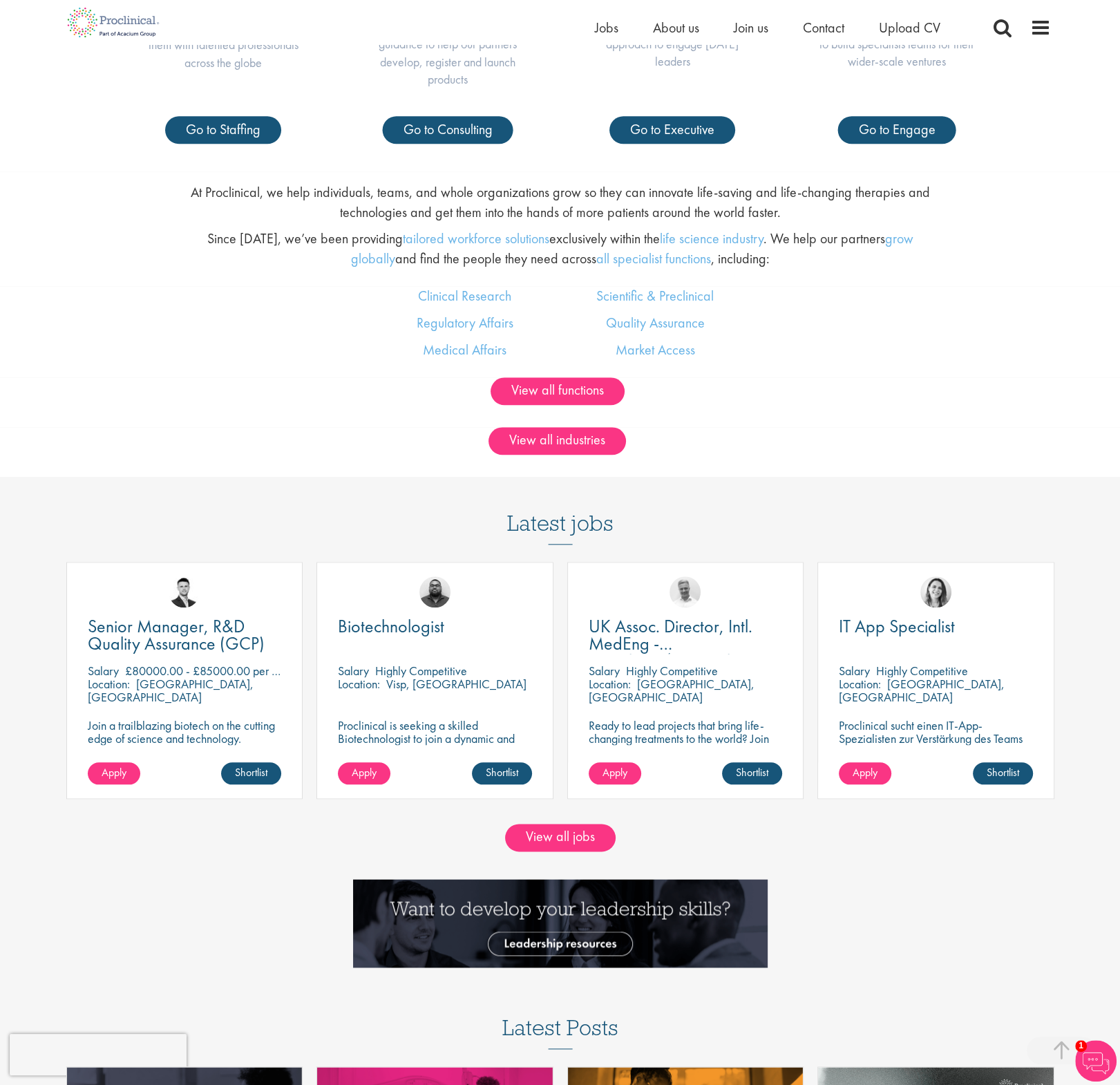
scroll to position [1313, 0]
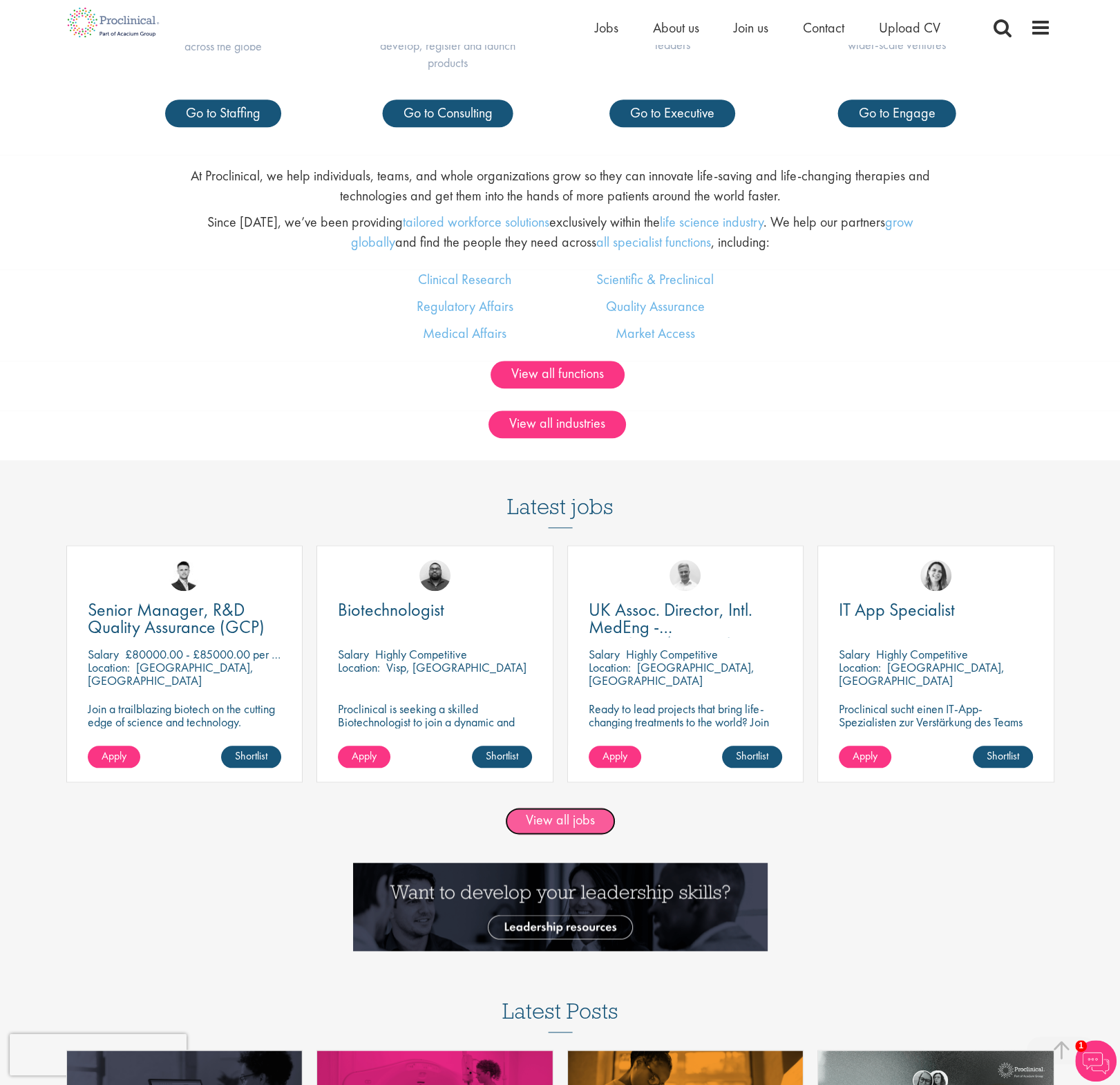
click at [567, 825] on link "View all jobs" at bounding box center [560, 820] width 110 height 27
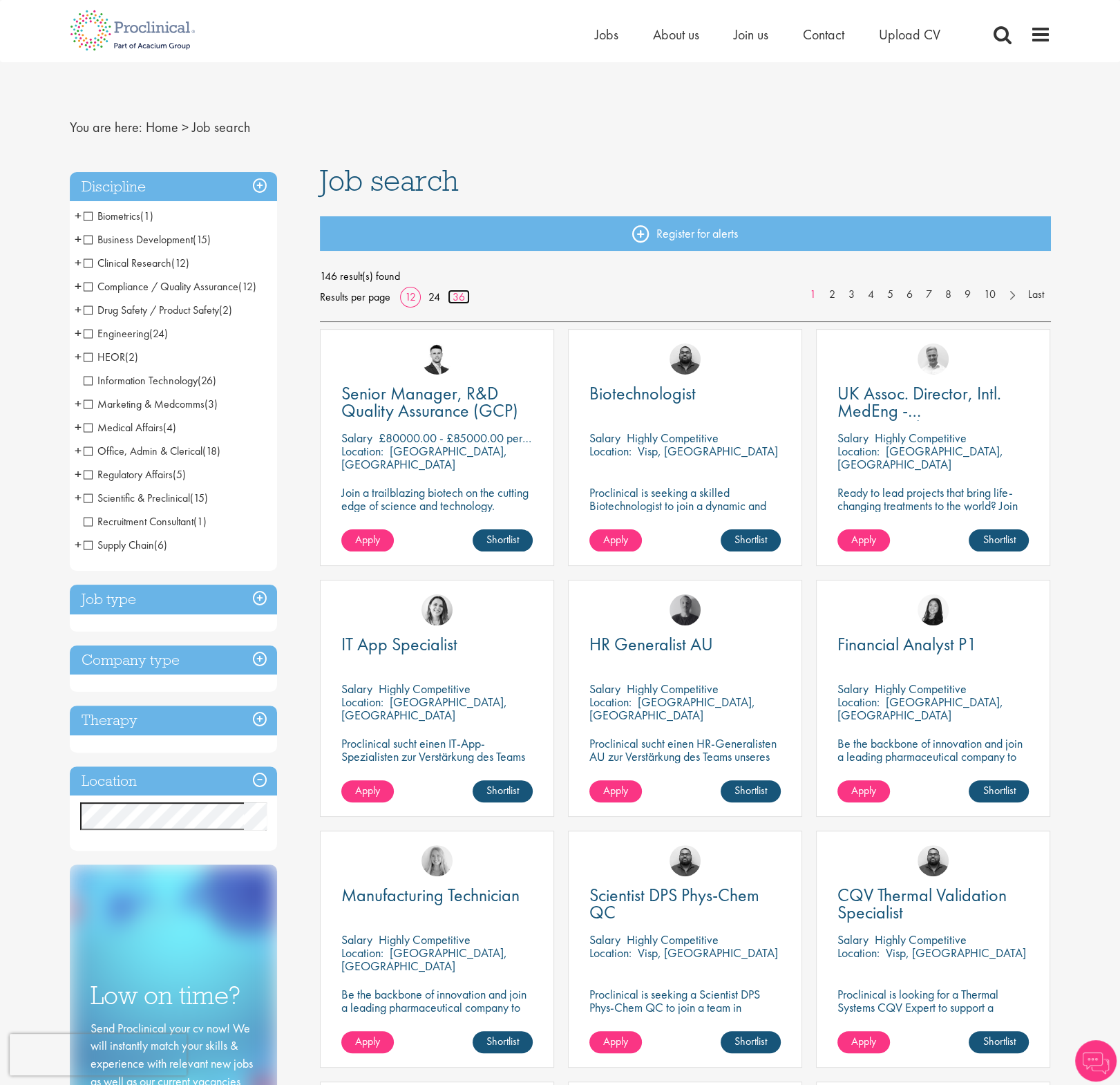
click at [463, 296] on link "36" at bounding box center [458, 297] width 22 height 15
click at [205, 728] on h3 "Therapy" at bounding box center [173, 721] width 208 height 30
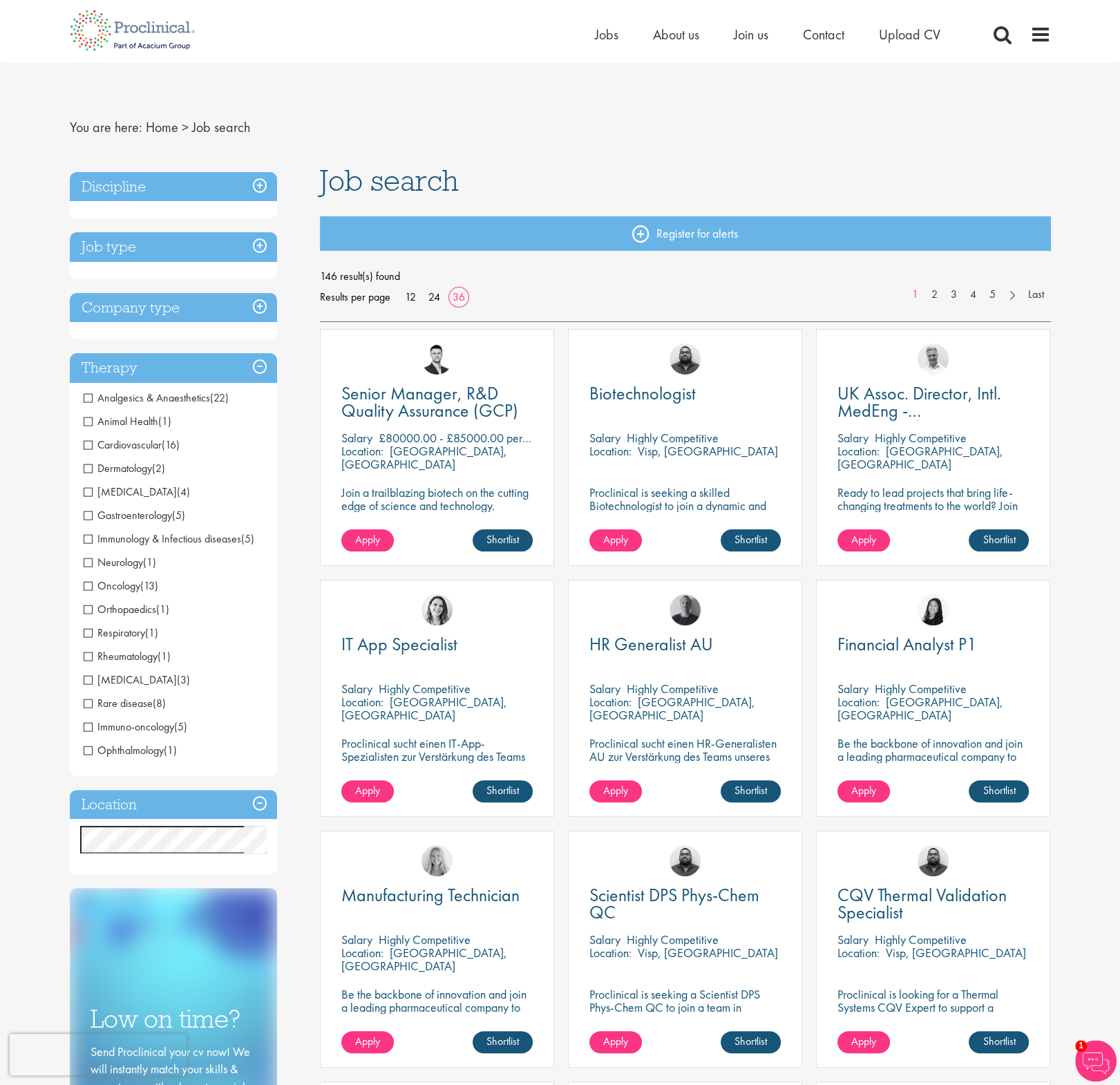
click at [153, 184] on h3 "Discipline" at bounding box center [173, 187] width 208 height 30
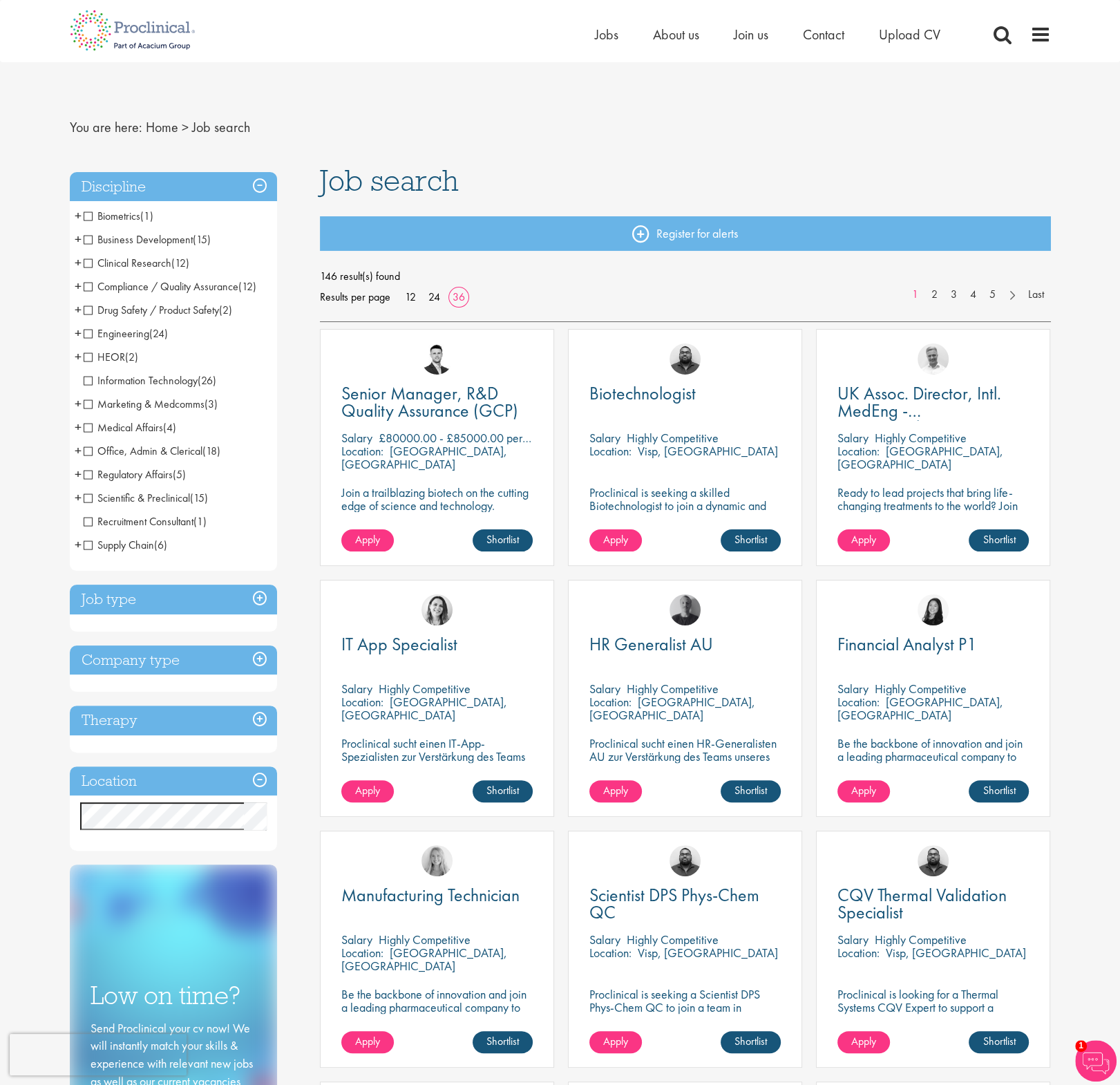
click at [87, 429] on span "Medical Affairs" at bounding box center [123, 427] width 79 height 15
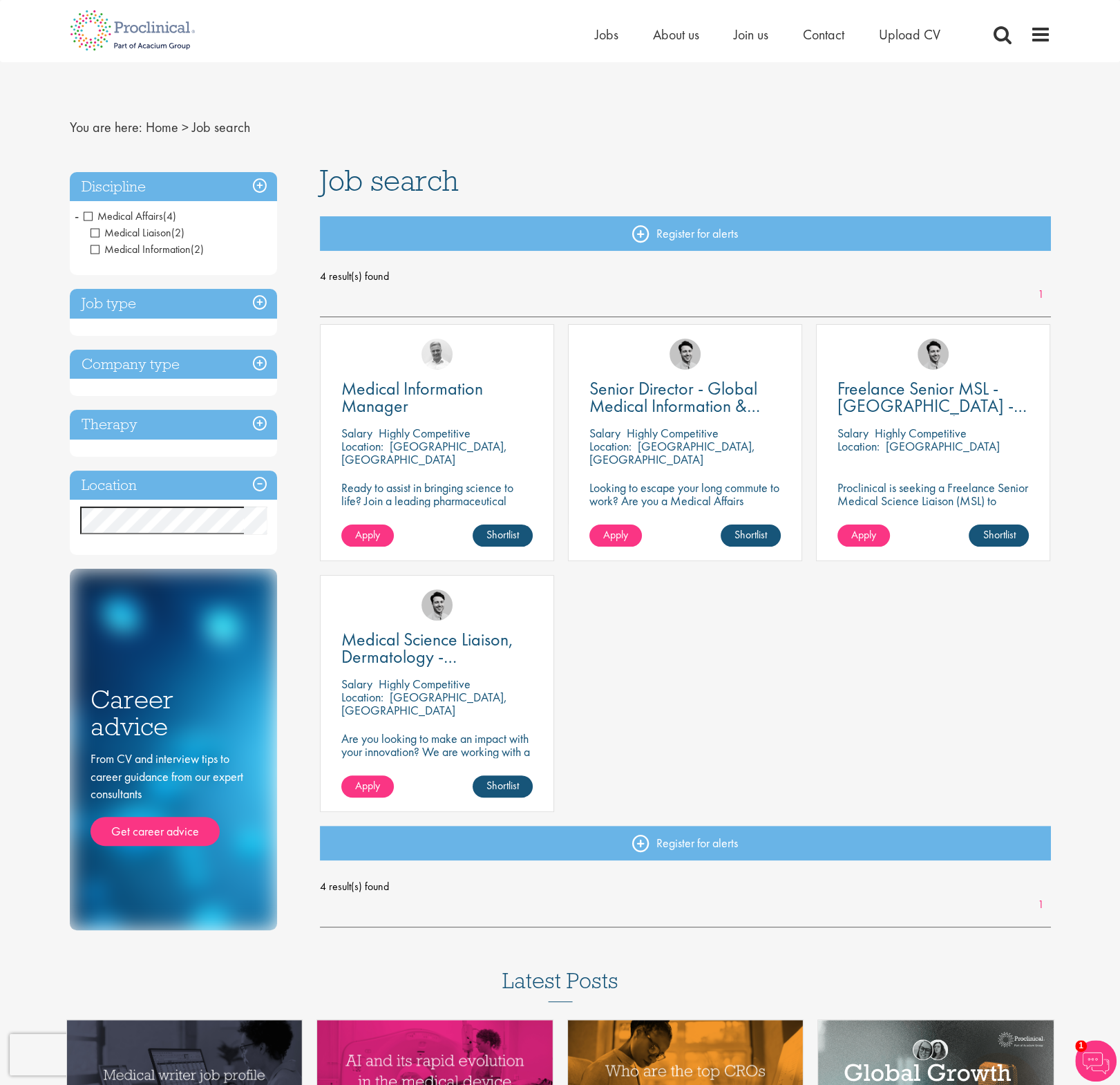
click at [221, 191] on h3 "Discipline" at bounding box center [173, 187] width 208 height 30
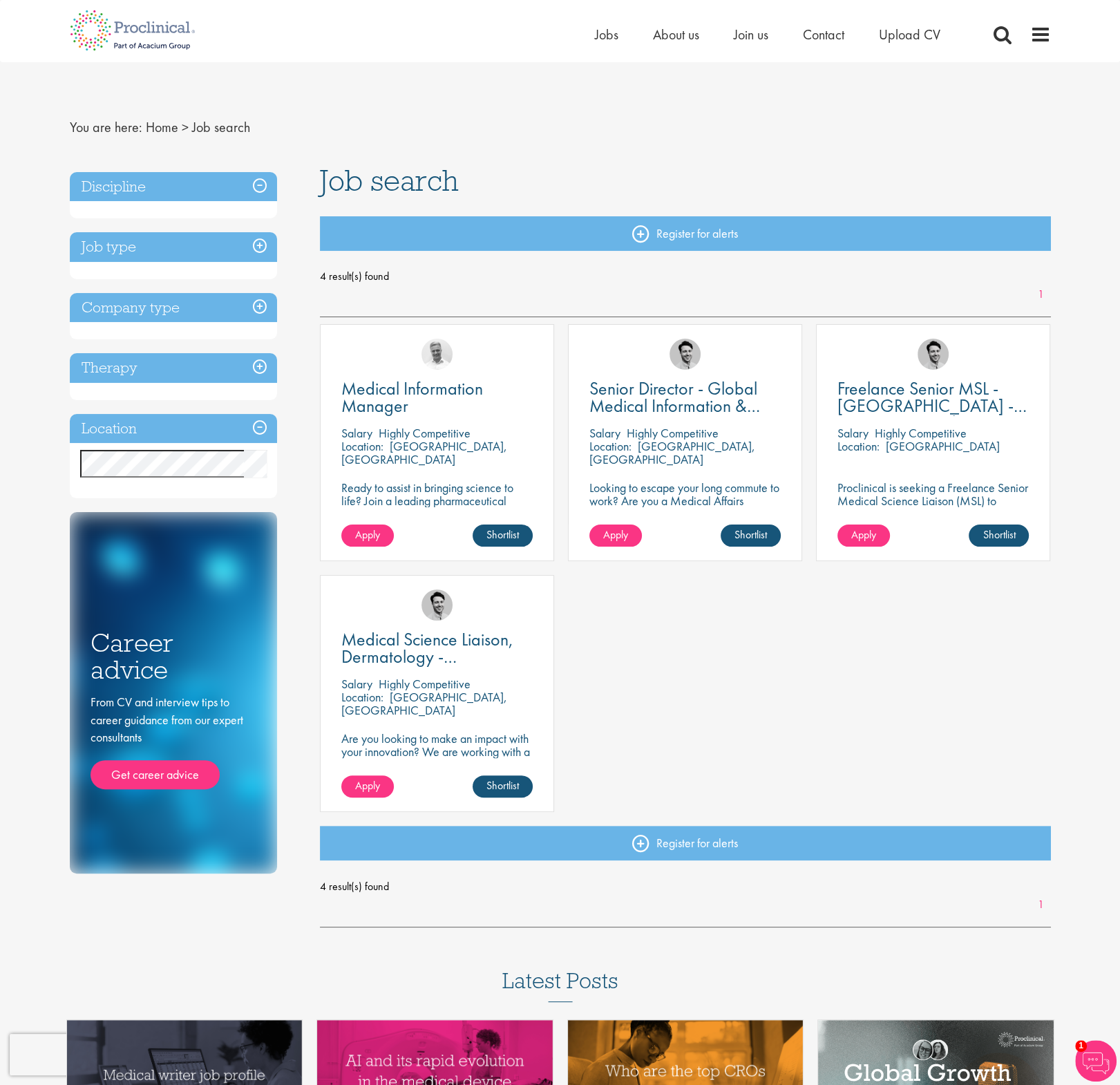
click at [179, 188] on h3 "Discipline" at bounding box center [173, 187] width 208 height 30
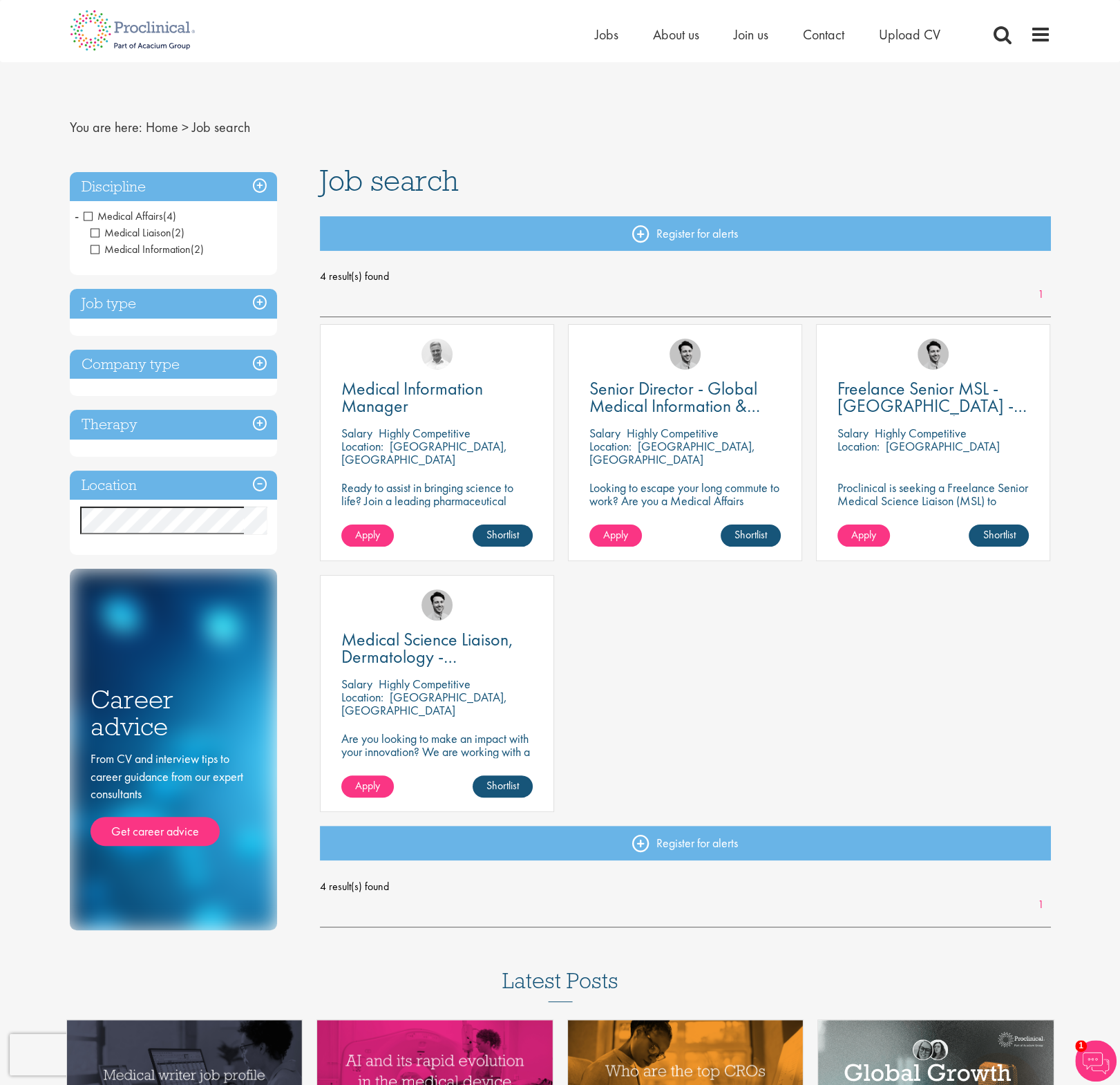
click at [91, 212] on span "Medical Affairs" at bounding box center [123, 216] width 79 height 15
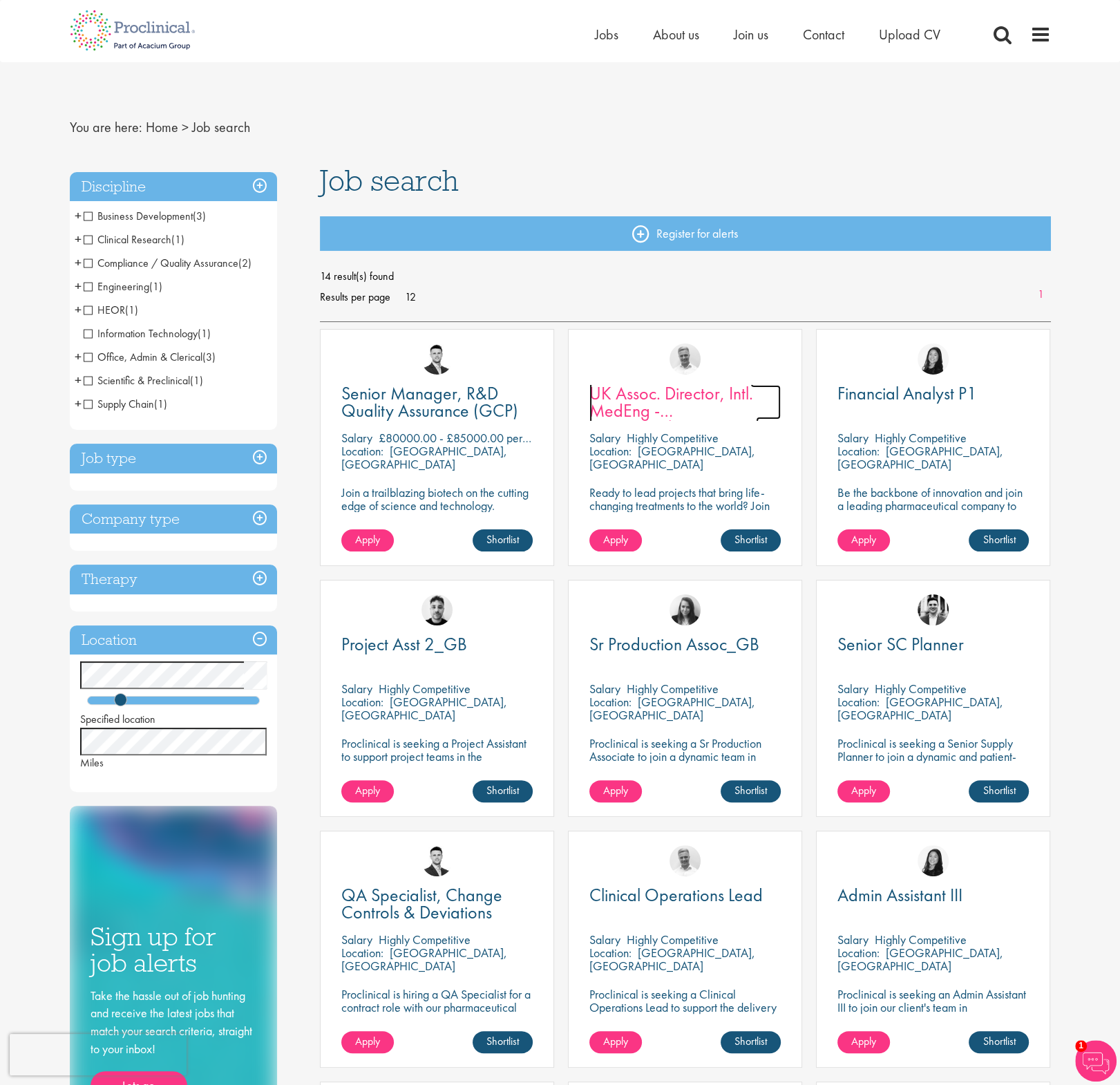
click at [639, 401] on span "UK Assoc. Director, Intl. MedEng - Oncology/Hematology" at bounding box center [674, 410] width 170 height 58
